Goal: Task Accomplishment & Management: Complete application form

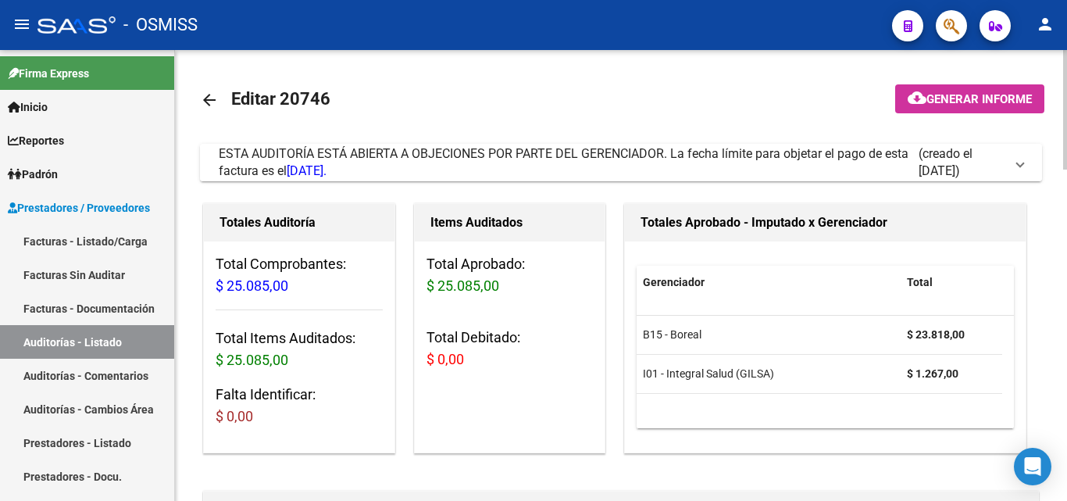
click at [1019, 166] on span at bounding box center [1020, 162] width 6 height 17
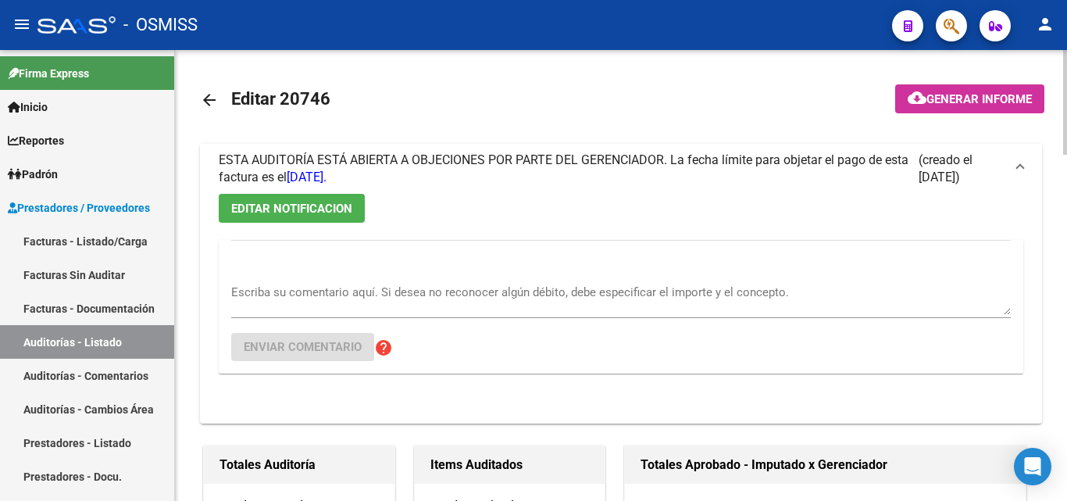
click at [210, 98] on mat-icon "arrow_back" at bounding box center [209, 100] width 19 height 19
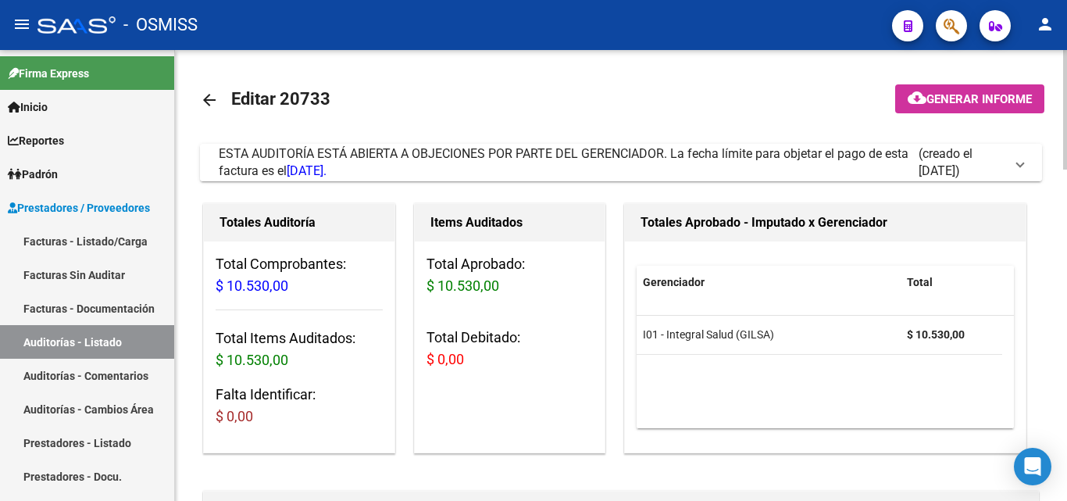
click at [1017, 165] on span at bounding box center [1020, 162] width 6 height 17
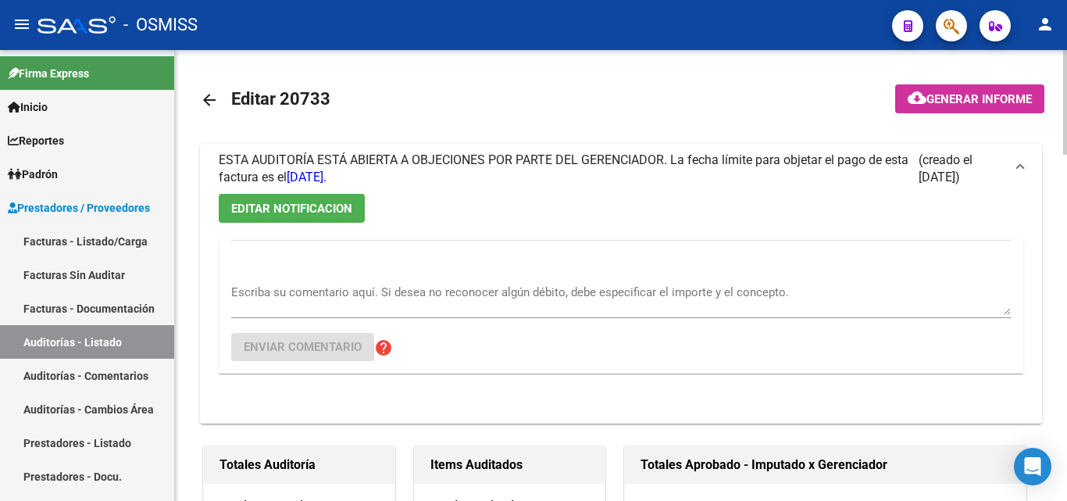
click at [216, 105] on mat-icon "arrow_back" at bounding box center [209, 100] width 19 height 19
click at [204, 99] on mat-icon "arrow_back" at bounding box center [209, 100] width 19 height 19
click at [217, 99] on mat-icon "arrow_back" at bounding box center [209, 100] width 19 height 19
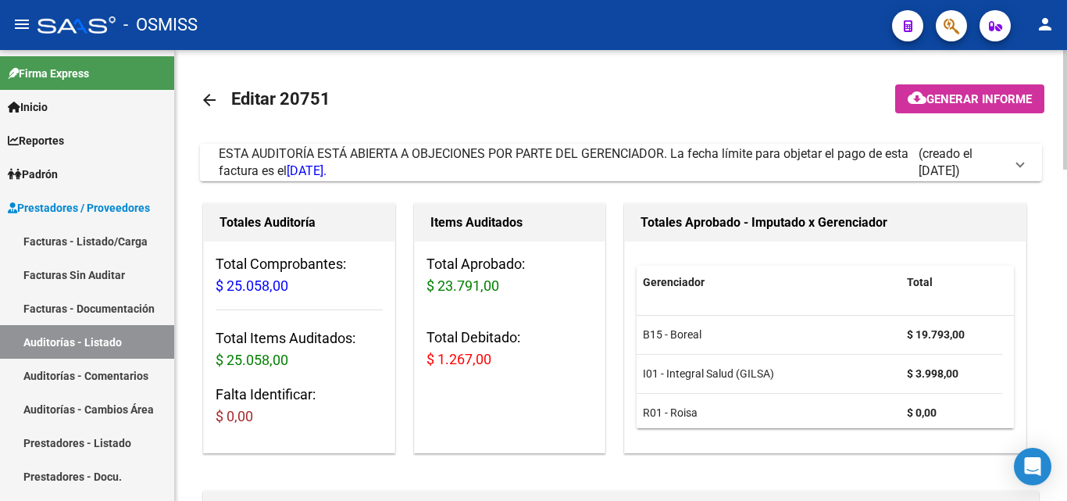
click at [1023, 166] on span at bounding box center [1020, 162] width 6 height 17
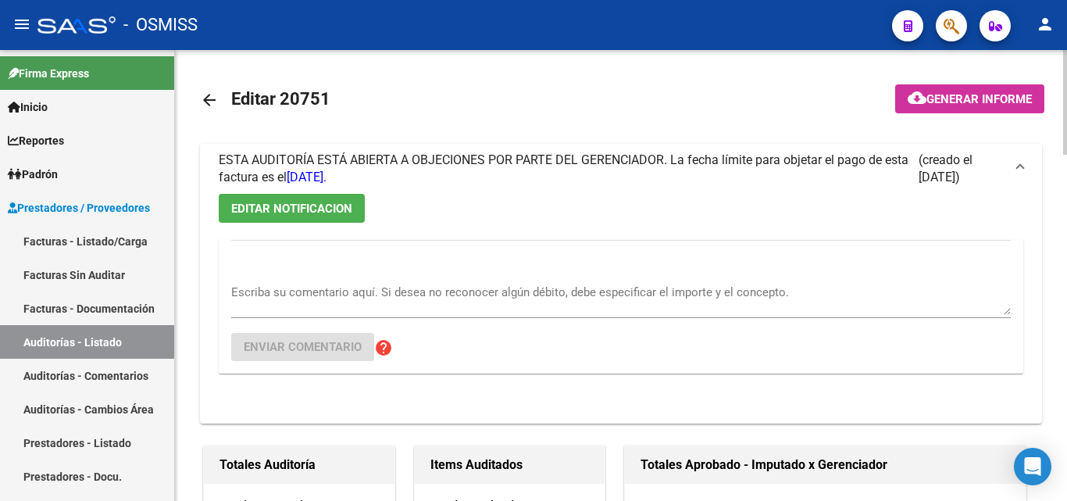
click at [208, 102] on mat-icon "arrow_back" at bounding box center [209, 100] width 19 height 19
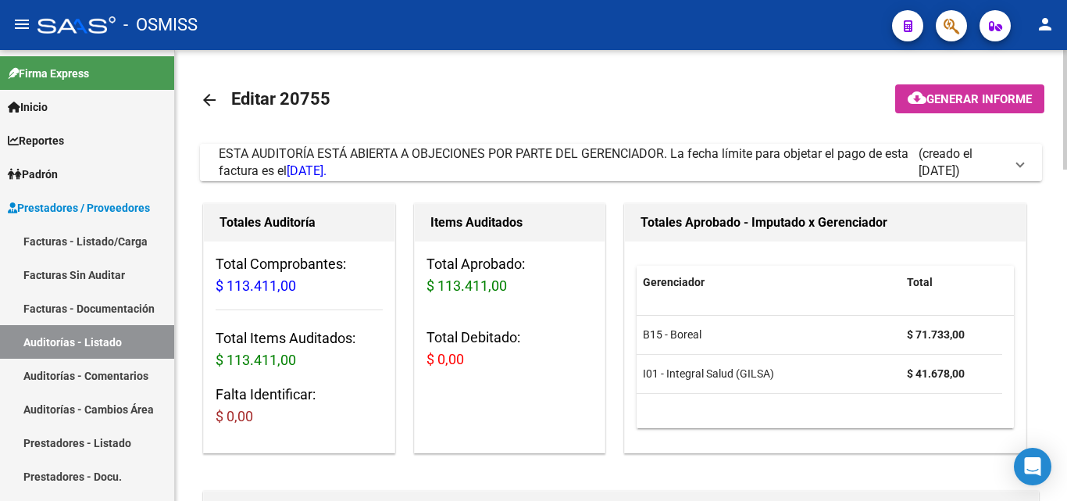
click at [1023, 163] on span at bounding box center [1020, 162] width 6 height 17
click at [1019, 166] on span at bounding box center [1020, 162] width 6 height 17
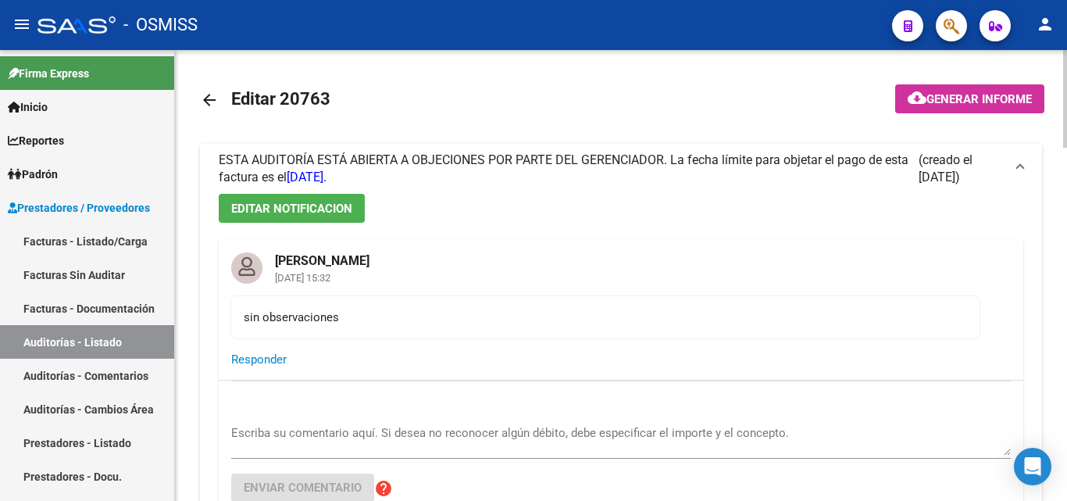
click at [211, 97] on mat-icon "arrow_back" at bounding box center [209, 100] width 19 height 19
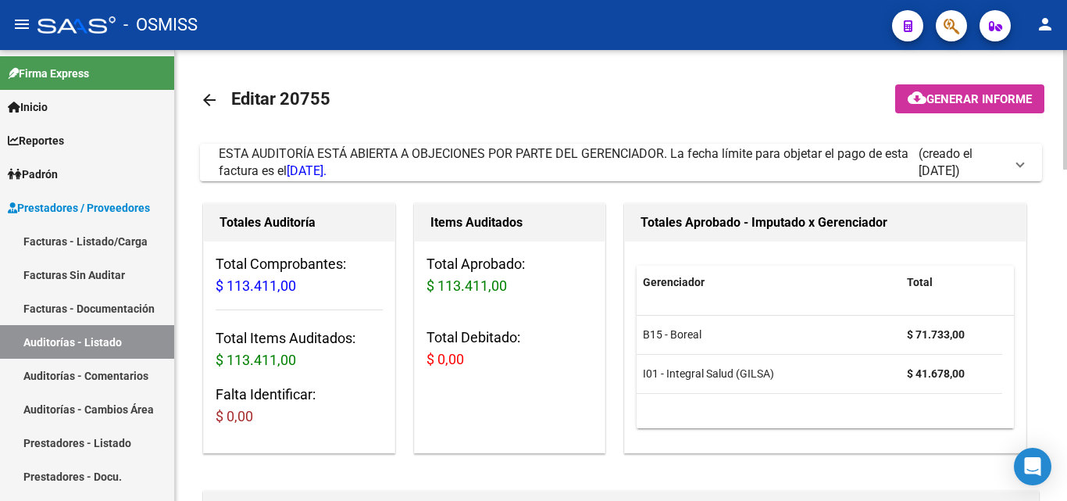
drag, startPoint x: 1015, startPoint y: 210, endPoint x: 587, endPoint y: 270, distance: 432.2
click at [587, 270] on h3 "Total Aprobado: $ 113.411,00" at bounding box center [510, 275] width 167 height 44
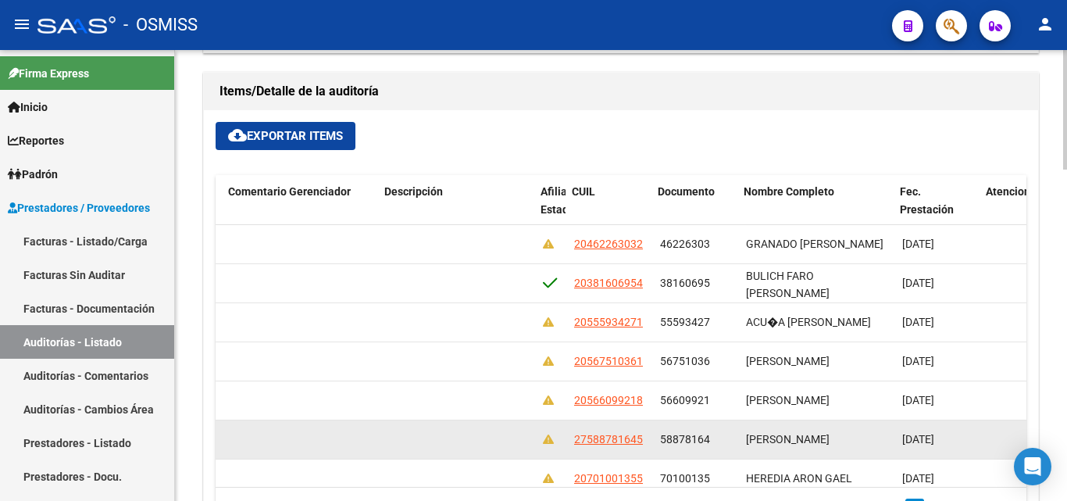
scroll to position [0, 1025]
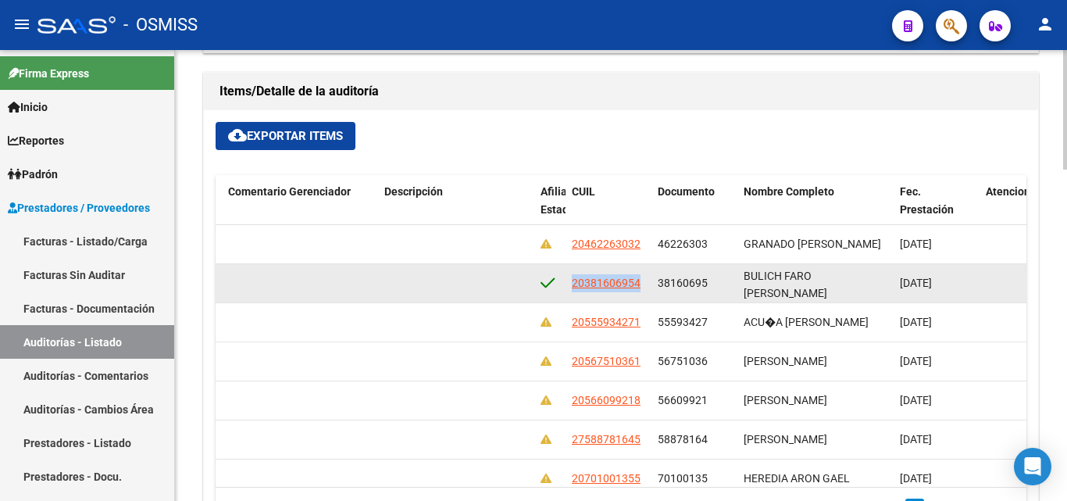
drag, startPoint x: 573, startPoint y: 284, endPoint x: 625, endPoint y: 290, distance: 52.6
click at [644, 284] on div "20381606954" at bounding box center [608, 283] width 73 height 18
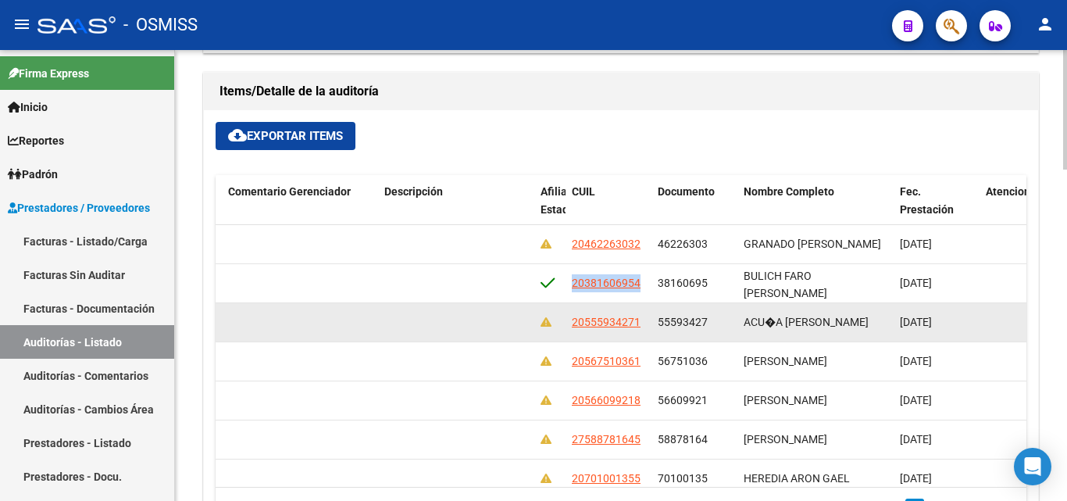
copy span "20381606954"
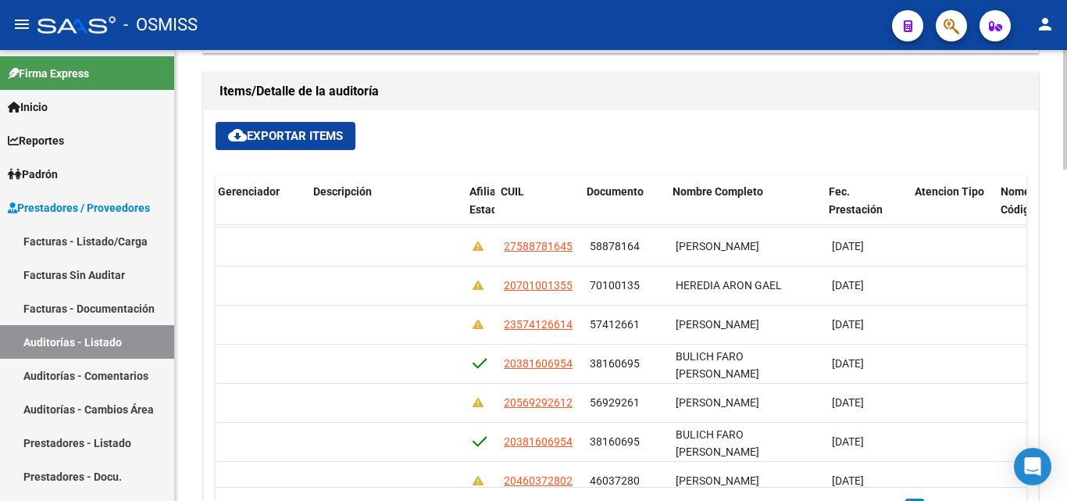
scroll to position [193, 1096]
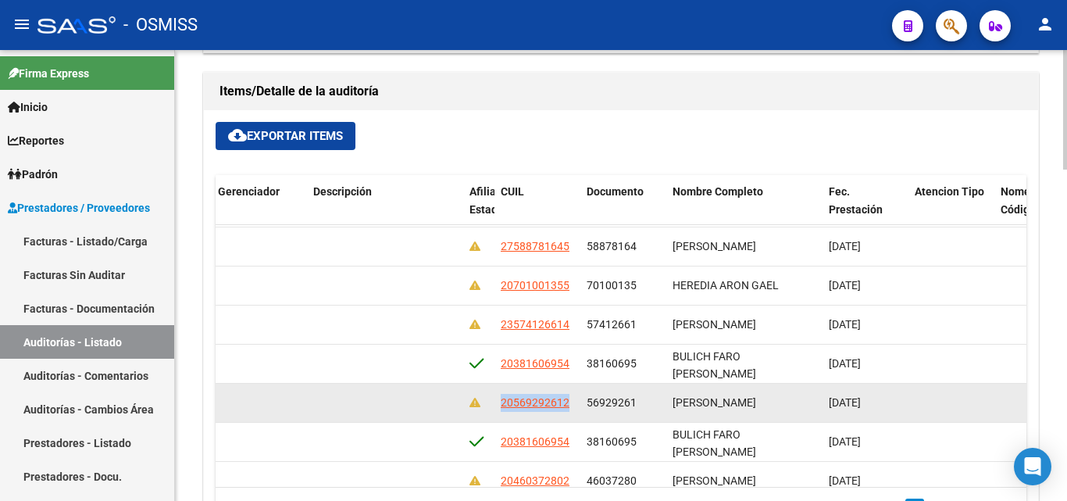
drag, startPoint x: 499, startPoint y: 398, endPoint x: 569, endPoint y: 407, distance: 70.1
click at [569, 407] on datatable-body-cell "20569292612" at bounding box center [537, 403] width 86 height 38
copy span "20569292612"
click at [499, 397] on datatable-body-cell "20569292612" at bounding box center [537, 403] width 86 height 38
drag, startPoint x: 499, startPoint y: 397, endPoint x: 573, endPoint y: 406, distance: 74.8
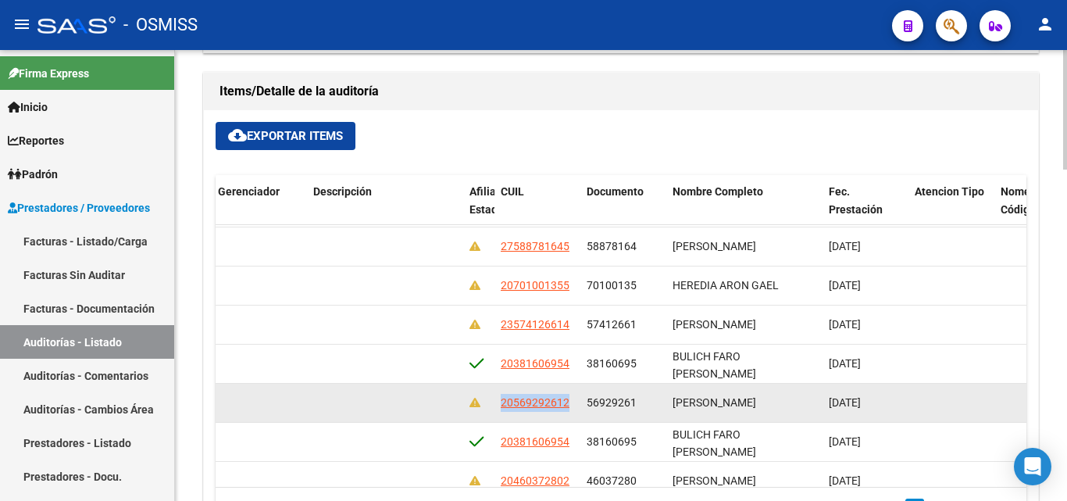
click at [573, 406] on datatable-body-cell "20569292612" at bounding box center [537, 403] width 86 height 38
copy span "20569292612"
